Goal: Information Seeking & Learning: Learn about a topic

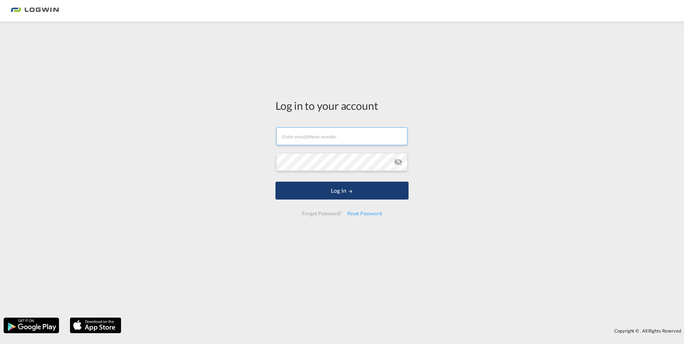
type input "[PERSON_NAME][EMAIL_ADDRESS][DOMAIN_NAME]"
click at [332, 194] on button "Log In" at bounding box center [342, 191] width 133 height 18
